Goal: Task Accomplishment & Management: Use online tool/utility

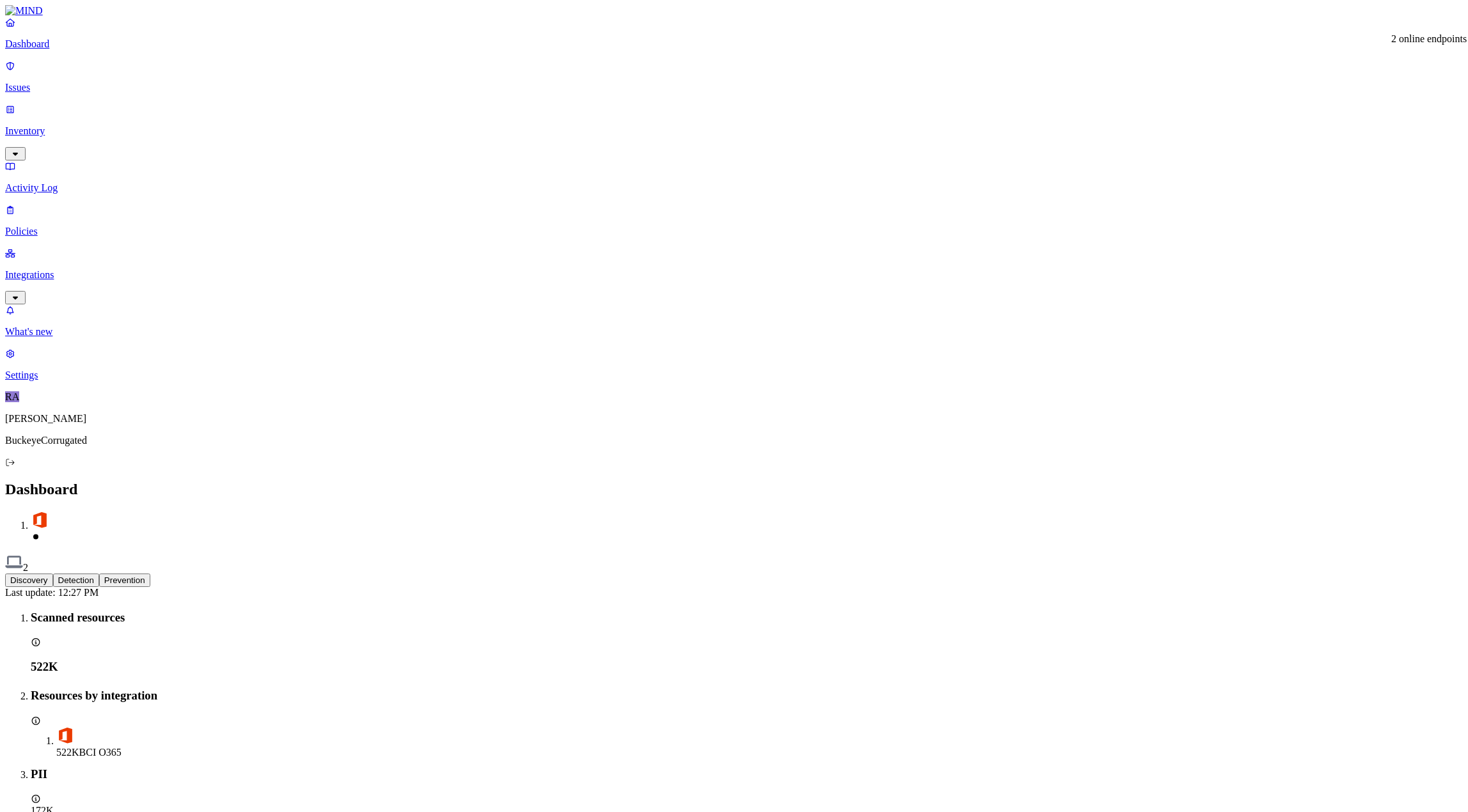
click at [23, 553] on img at bounding box center [14, 562] width 18 height 18
click at [63, 269] on p "Integrations" at bounding box center [734, 275] width 1458 height 11
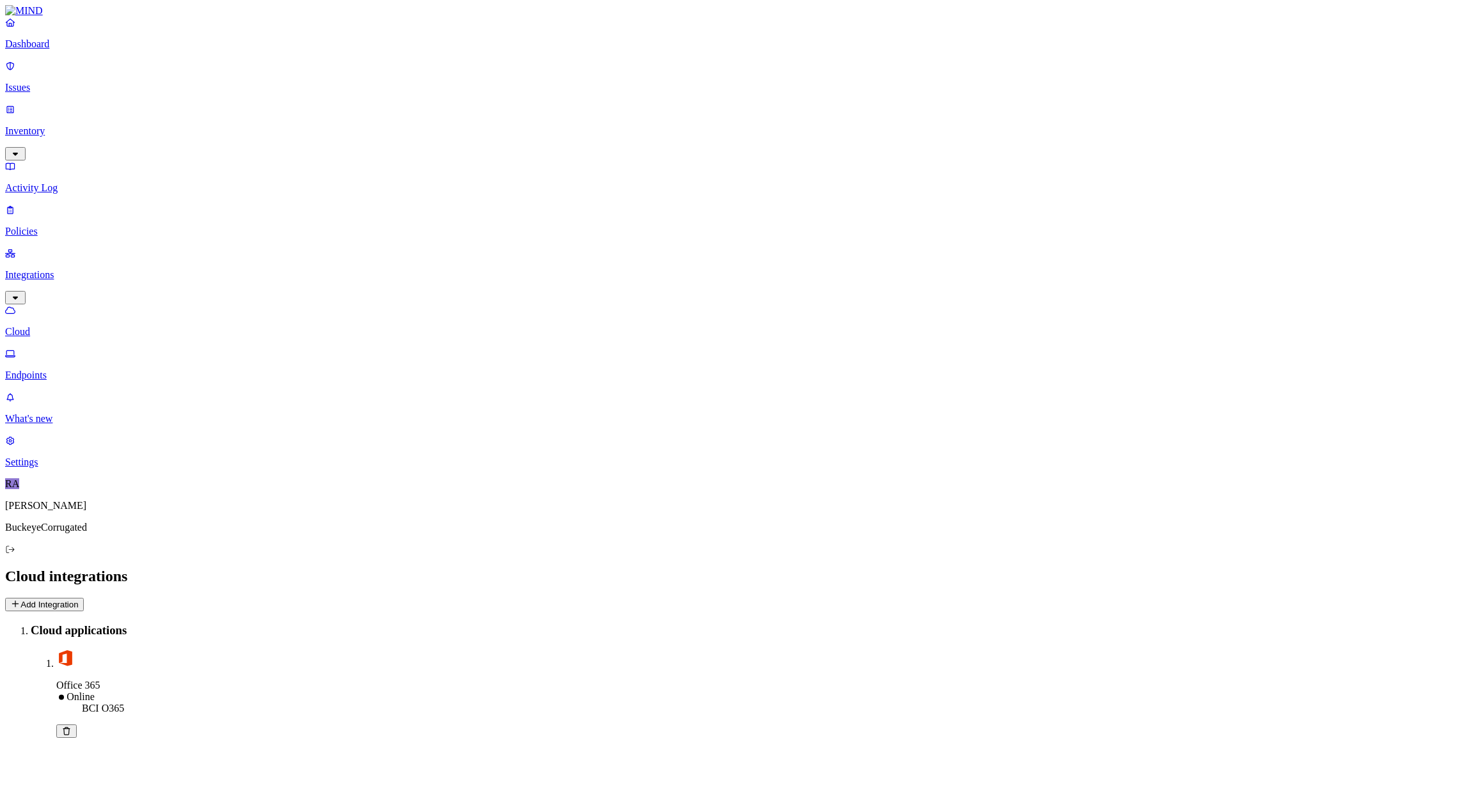
click at [62, 369] on p "Endpoints" at bounding box center [734, 375] width 1458 height 11
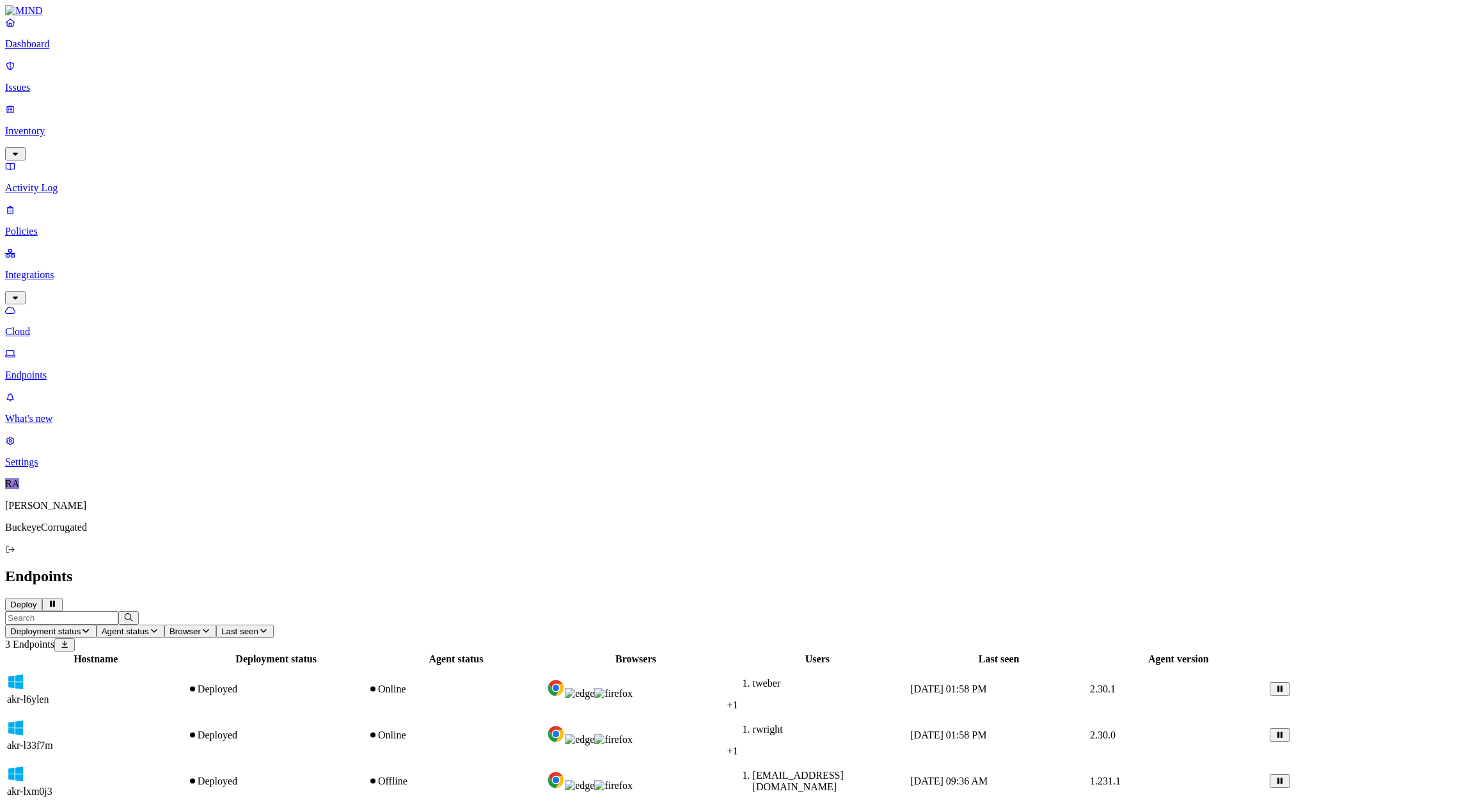
click at [42, 597] on button "Deploy" at bounding box center [24, 604] width 37 height 14
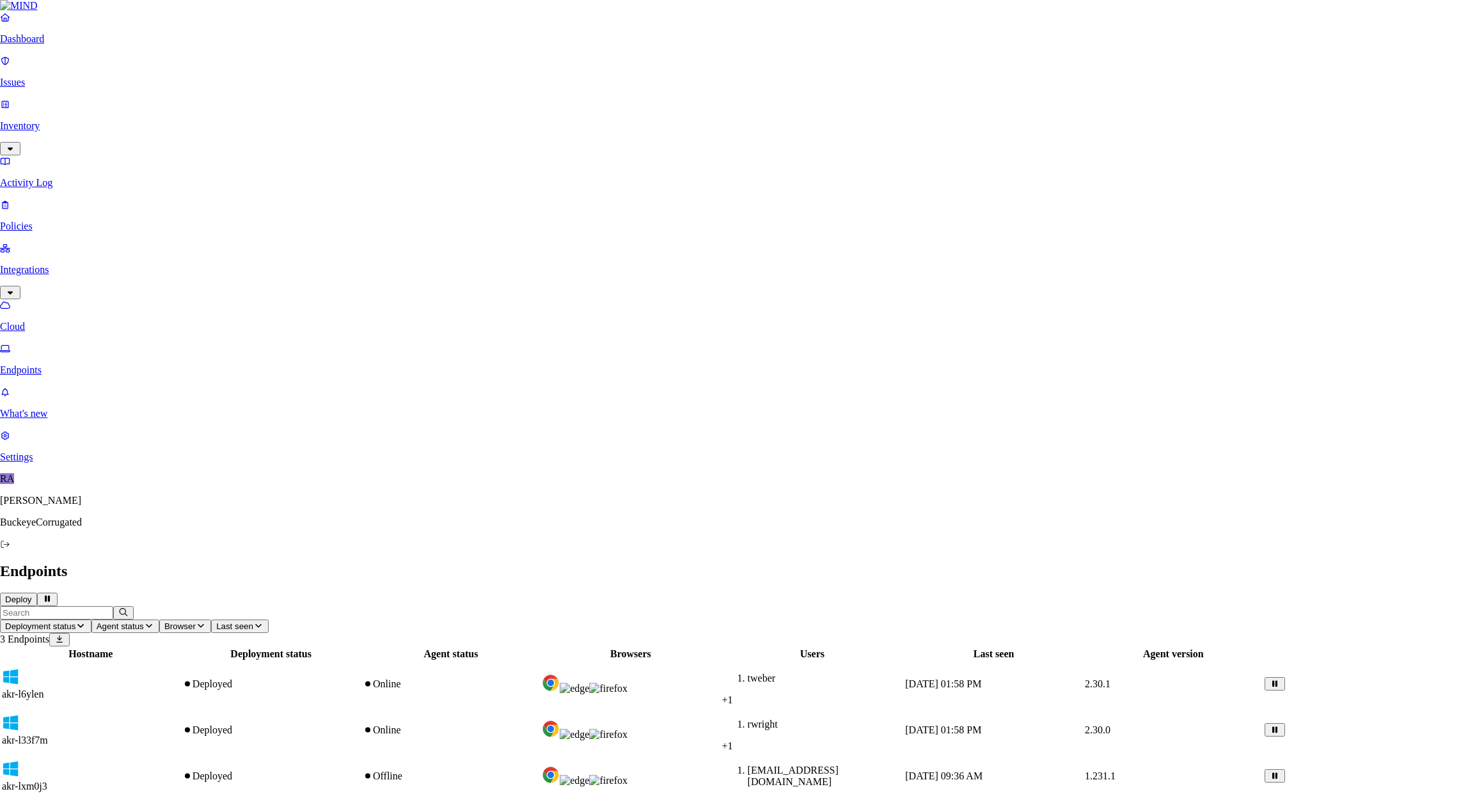
click at [985, 810] on div at bounding box center [734, 810] width 1468 height 0
